Goal: Information Seeking & Learning: Learn about a topic

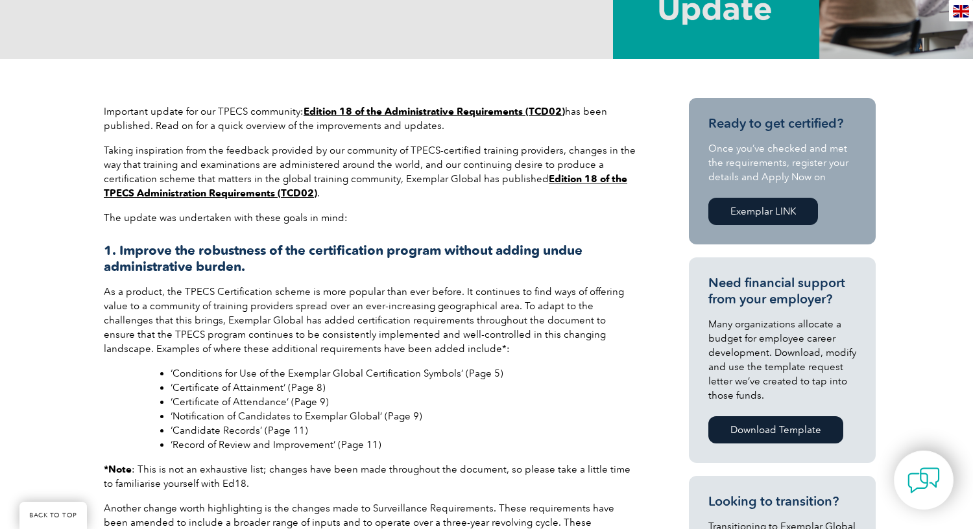
scroll to position [310, 0]
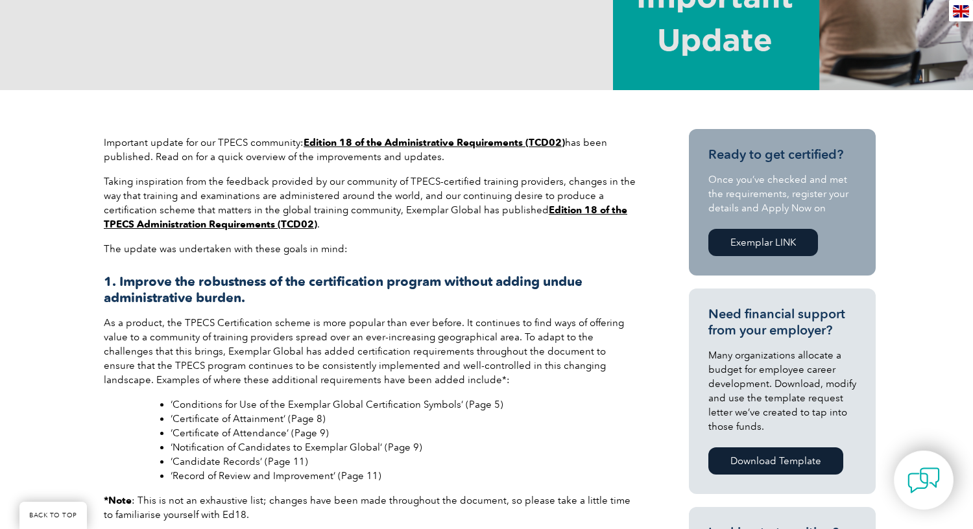
click at [250, 222] on link "Edition 18 of the TPECS Administration Requirements (TCD02)" at bounding box center [365, 217] width 523 height 26
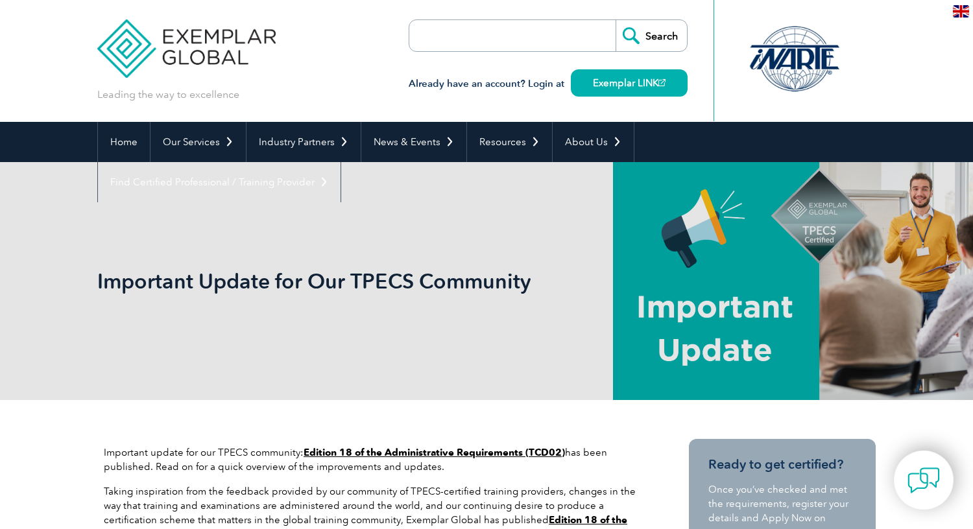
click at [461, 45] on input "search" at bounding box center [484, 35] width 136 height 31
type input "tpecs"
click at [615, 20] on input "Search" at bounding box center [650, 35] width 71 height 31
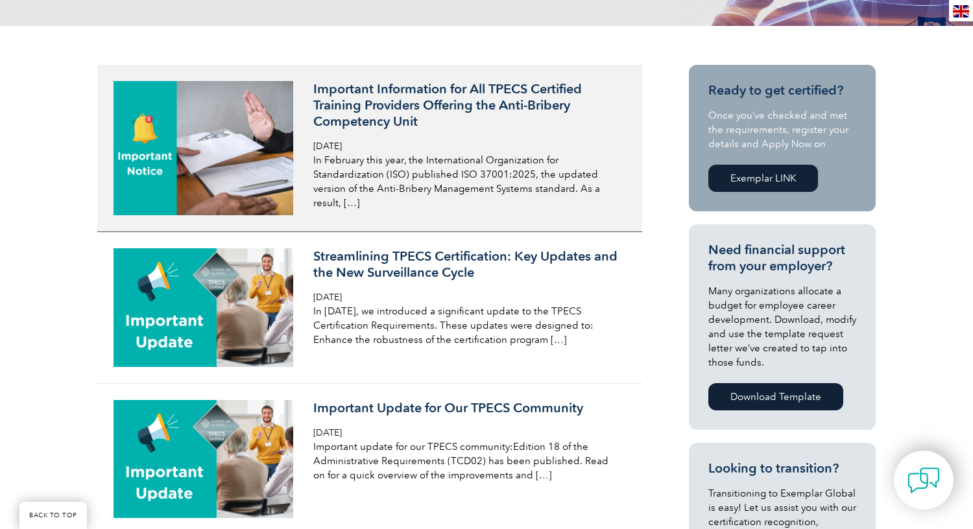
scroll to position [311, 0]
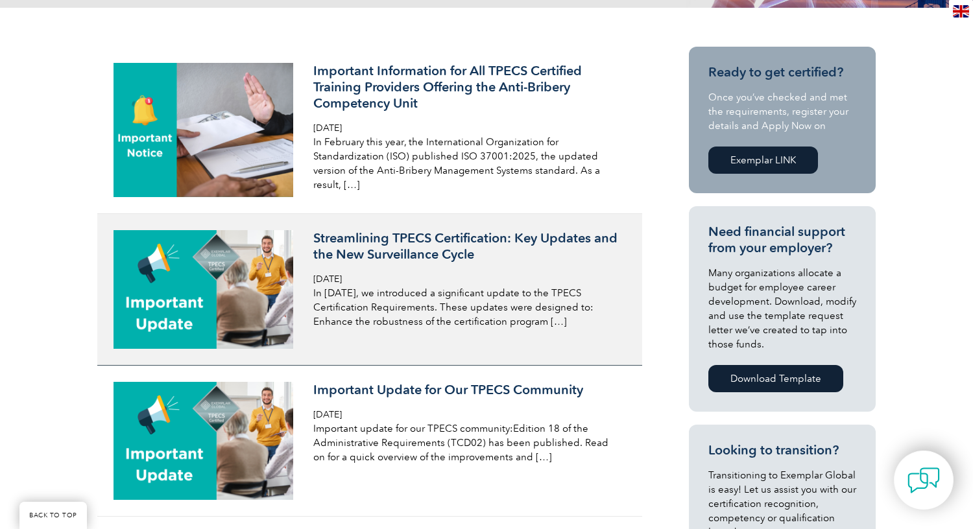
click at [386, 255] on h3 "Streamlining TPECS Certification: Key Updates and the New Surveillance Cycle" at bounding box center [466, 246] width 307 height 32
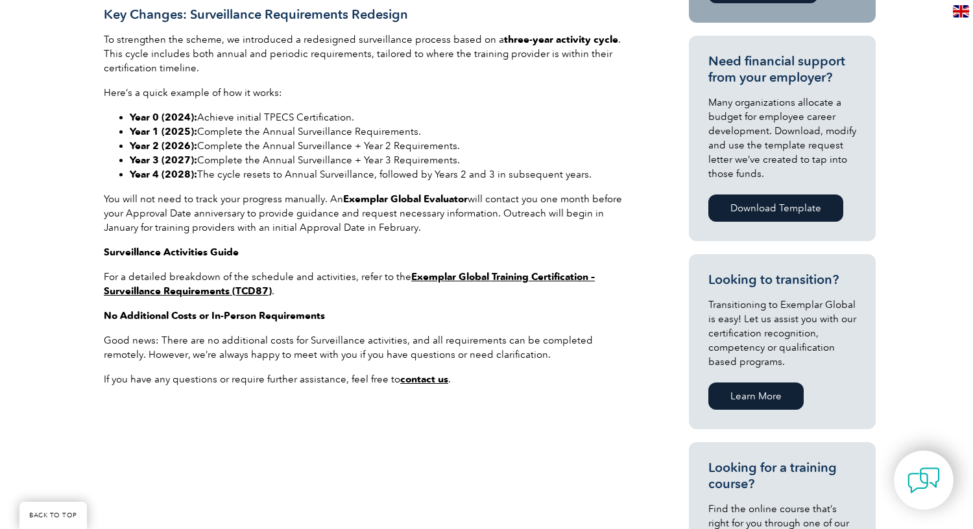
scroll to position [589, 0]
click at [432, 276] on strong "Exemplar Global Training Certification – Surveillance Requirements (TCD87)" at bounding box center [349, 283] width 491 height 26
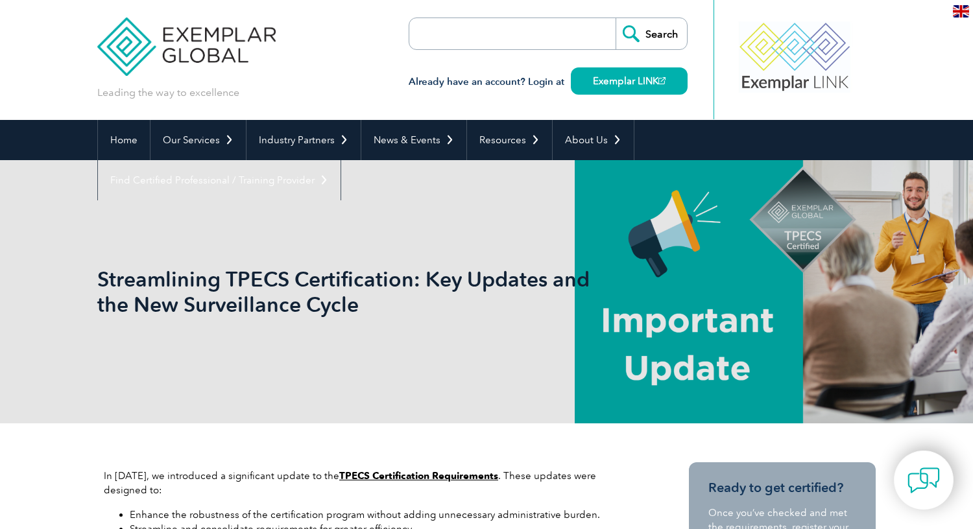
scroll to position [0, 0]
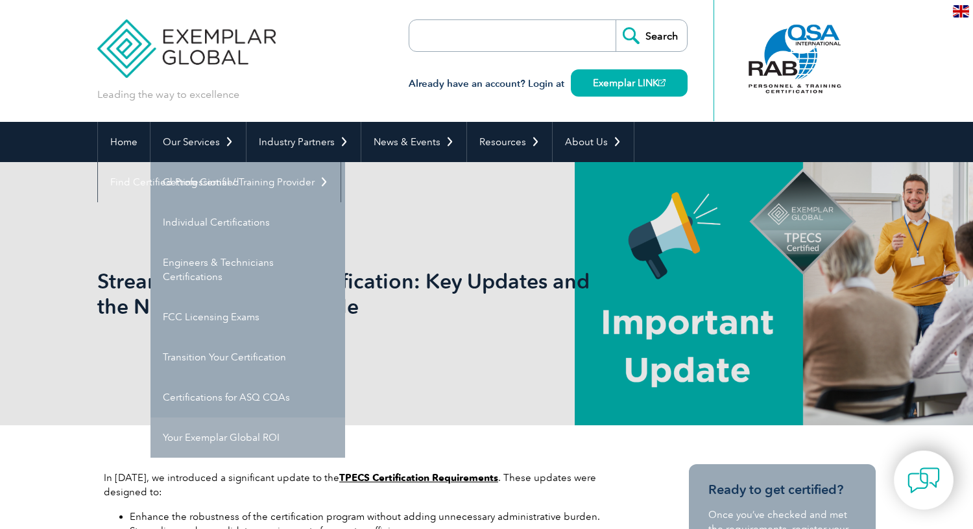
click at [217, 442] on link "Your Exemplar Global ROI" at bounding box center [247, 438] width 195 height 40
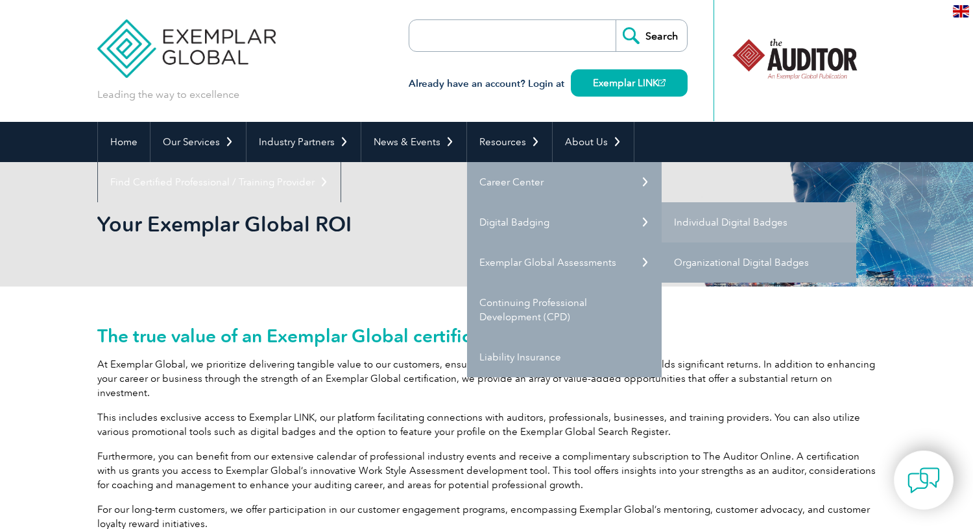
click at [724, 261] on link "Organizational Digital Badges" at bounding box center [758, 262] width 195 height 40
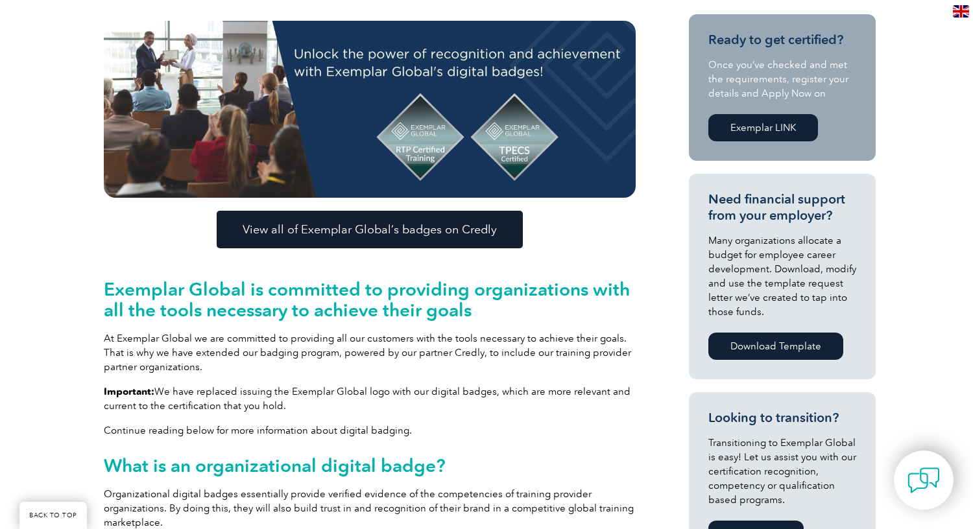
scroll to position [307, 0]
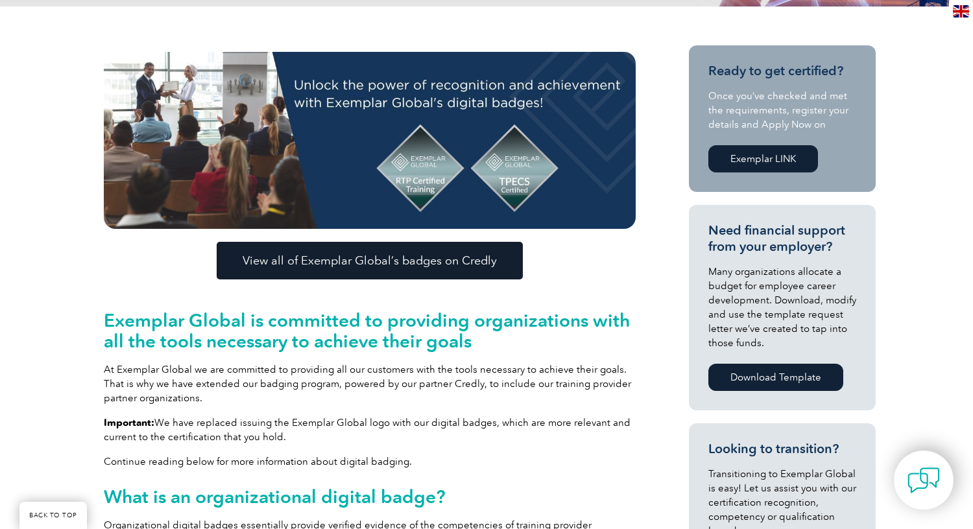
click at [350, 261] on span "View all of Exemplar Global’s badges on Credly" at bounding box center [369, 261] width 254 height 12
